Goal: Transaction & Acquisition: Purchase product/service

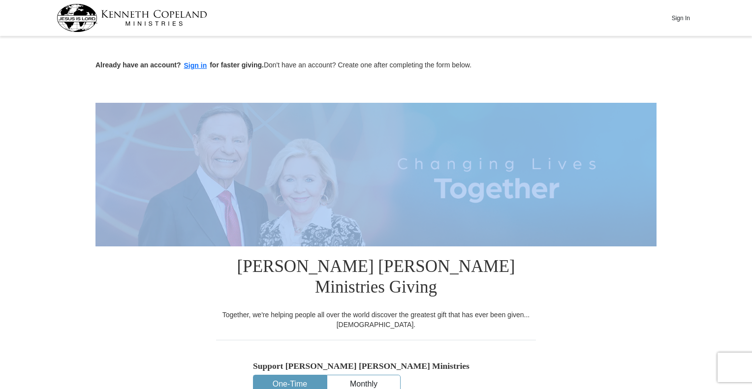
drag, startPoint x: 751, startPoint y: 66, endPoint x: 742, endPoint y: 137, distance: 71.4
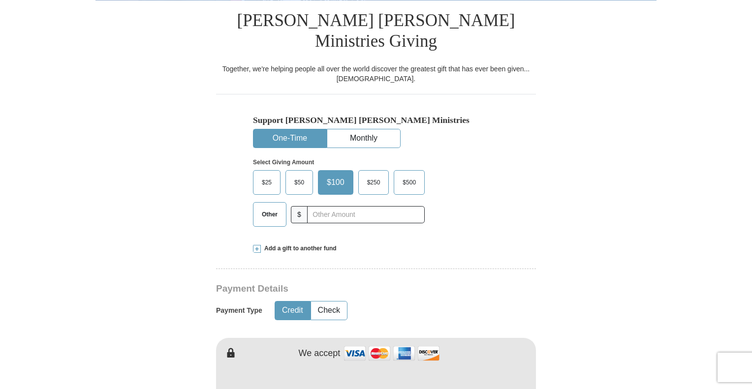
scroll to position [263, 0]
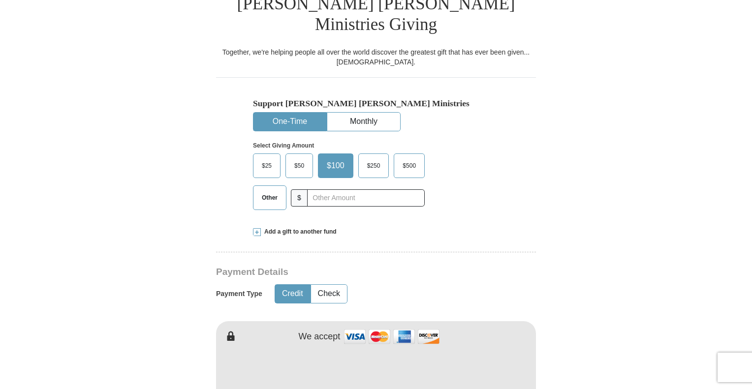
click at [262, 190] on span "Other" at bounding box center [270, 197] width 26 height 15
click at [0, 0] on input "Other" at bounding box center [0, 0] width 0 height 0
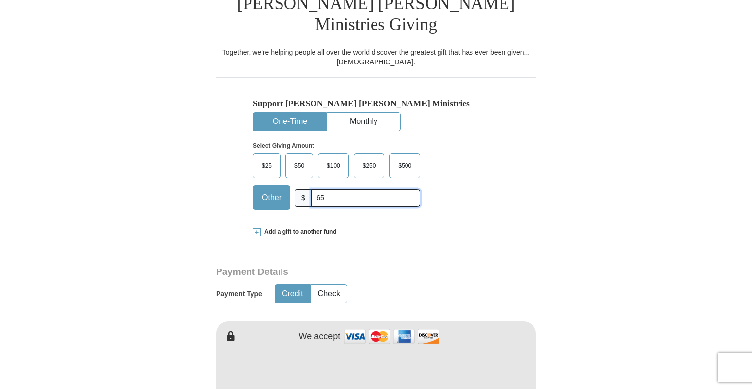
type input "65"
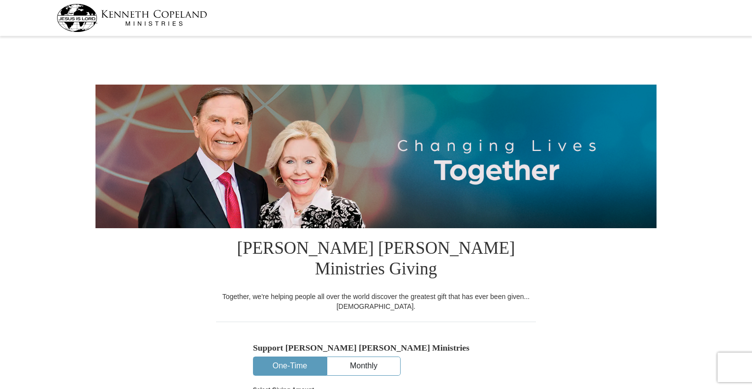
select select "AZ"
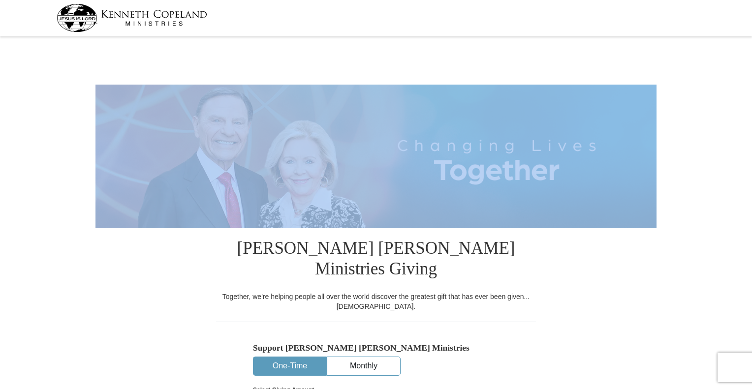
drag, startPoint x: 751, startPoint y: 49, endPoint x: 748, endPoint y: 94, distance: 45.3
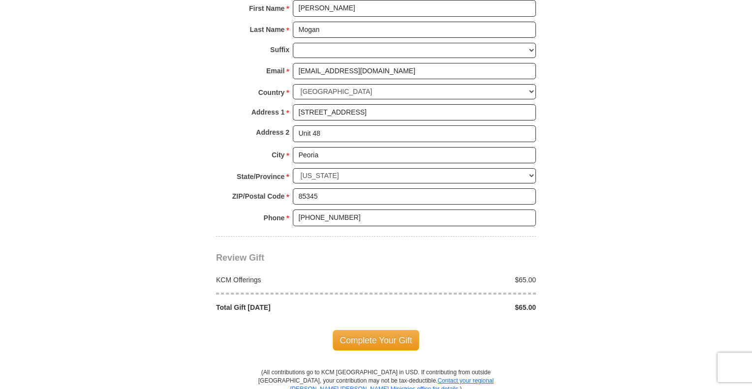
scroll to position [736, 0]
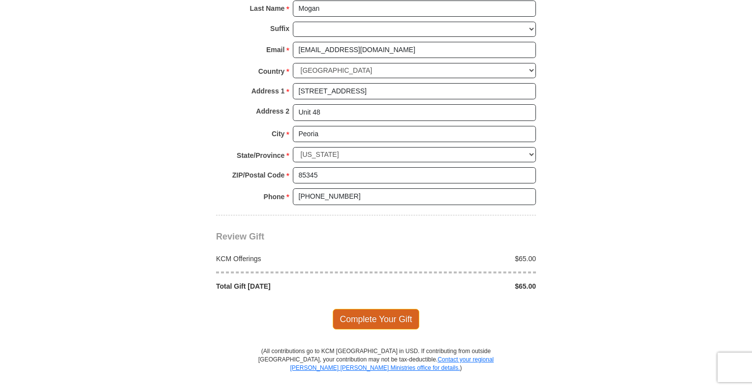
click at [370, 309] on span "Complete Your Gift" at bounding box center [376, 319] width 87 height 21
